Goal: Task Accomplishment & Management: Use online tool/utility

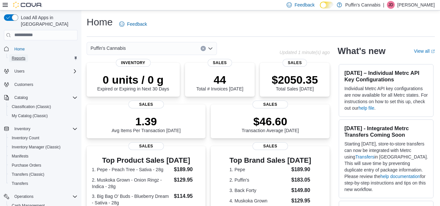
click at [19, 56] on span "Reports" at bounding box center [19, 58] width 14 height 5
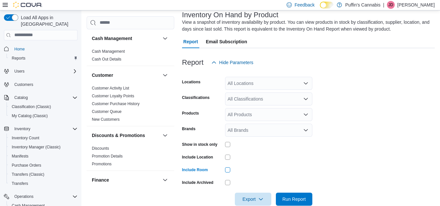
scroll to position [49, 0]
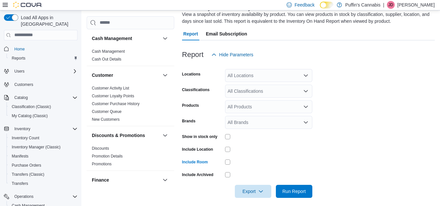
click at [306, 74] on icon "Open list of options" at bounding box center [306, 75] width 5 height 5
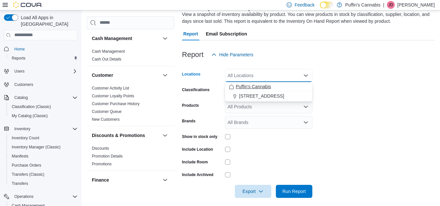
click at [284, 86] on div "Puffin's Cannabis" at bounding box center [269, 86] width 80 height 7
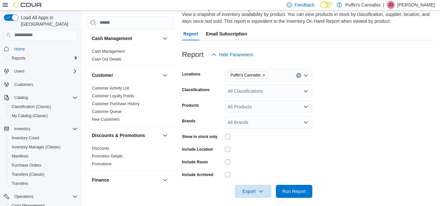
click at [345, 88] on form "Locations Puffin's Cannabis Classifications All Classifications Products All Pr…" at bounding box center [308, 129] width 253 height 137
click at [305, 91] on icon "Open list of options" at bounding box center [306, 91] width 4 height 2
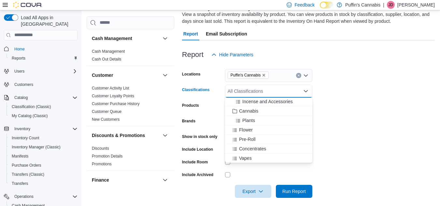
scroll to position [241, 0]
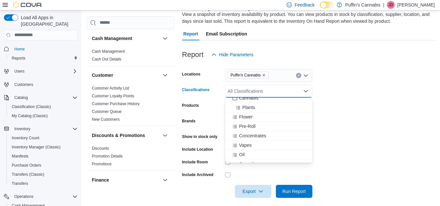
drag, startPoint x: 308, startPoint y: 142, endPoint x: 312, endPoint y: 135, distance: 7.6
click at [312, 135] on div "Scale Incense and Accessories Cannabis Plants Flower Pre-Roll Concentrates Vape…" at bounding box center [268, 130] width 87 height 65
click at [244, 122] on span "Edibles" at bounding box center [246, 125] width 15 height 7
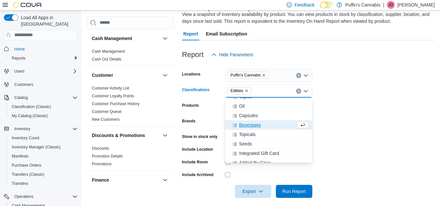
click at [359, 116] on form "Locations Puffin's Cannabis Classifications Edibles Combo box. Selected. Edible…" at bounding box center [308, 129] width 253 height 137
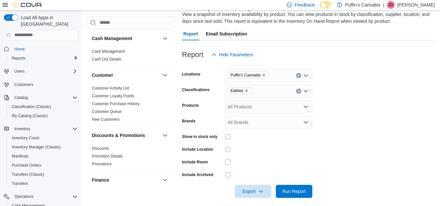
scroll to position [52, 0]
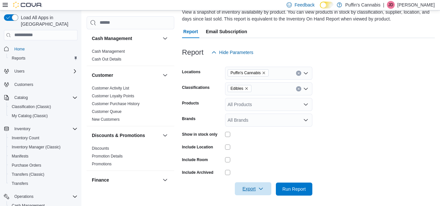
click at [255, 191] on span "Export" at bounding box center [253, 189] width 29 height 13
click at [253, 161] on span "Export to Csv" at bounding box center [254, 163] width 29 height 5
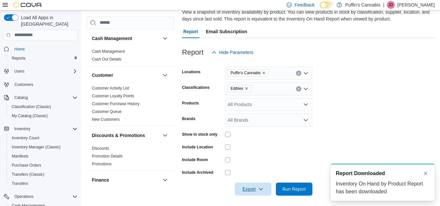
scroll to position [0, 0]
